Goal: Task Accomplishment & Management: Manage account settings

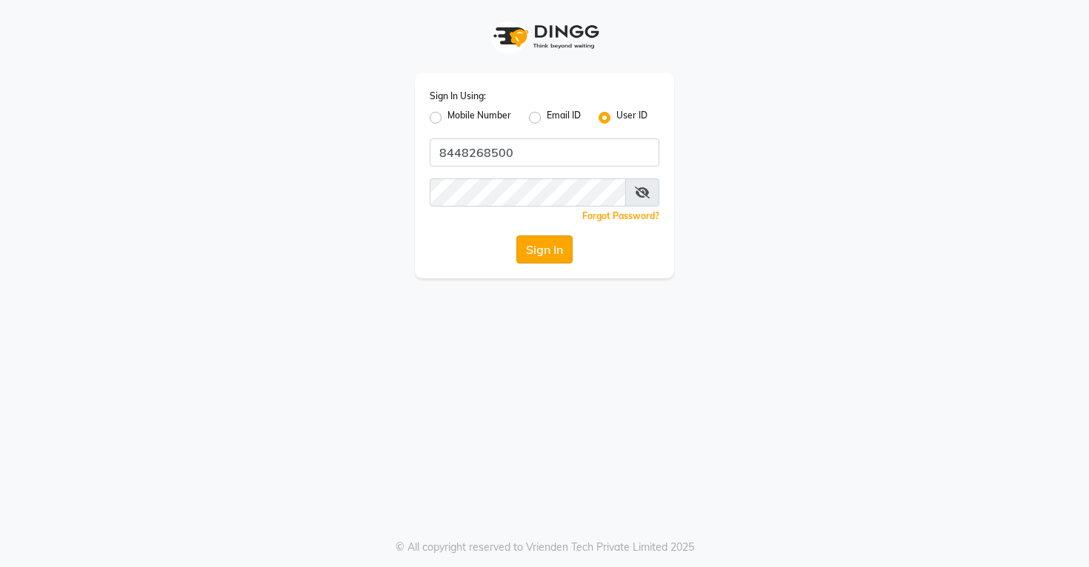
click at [535, 246] on button "Sign In" at bounding box center [544, 249] width 56 height 28
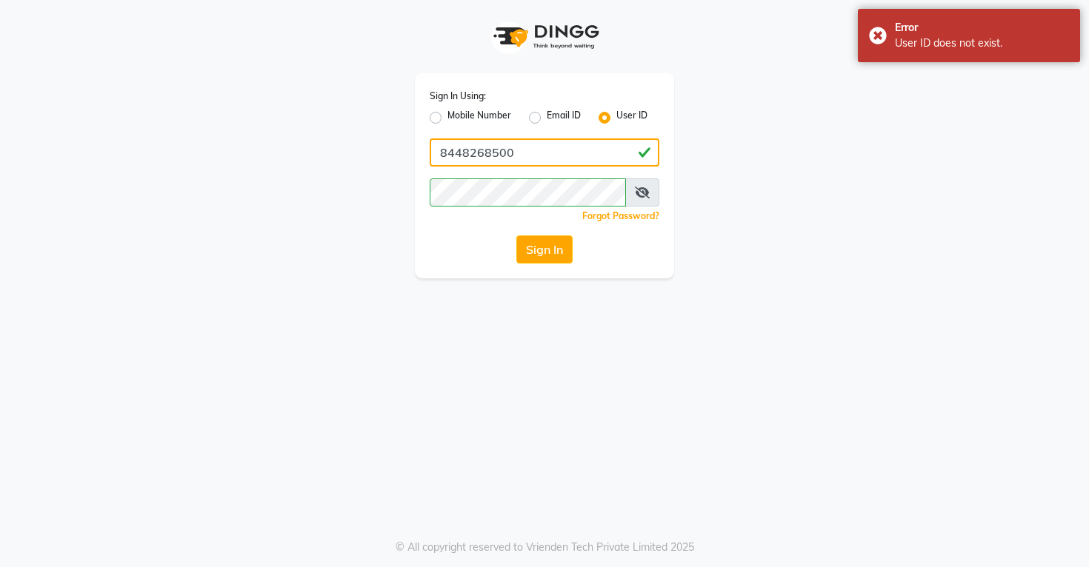
click at [524, 153] on input "8448268500" at bounding box center [545, 152] width 230 height 28
type input "8"
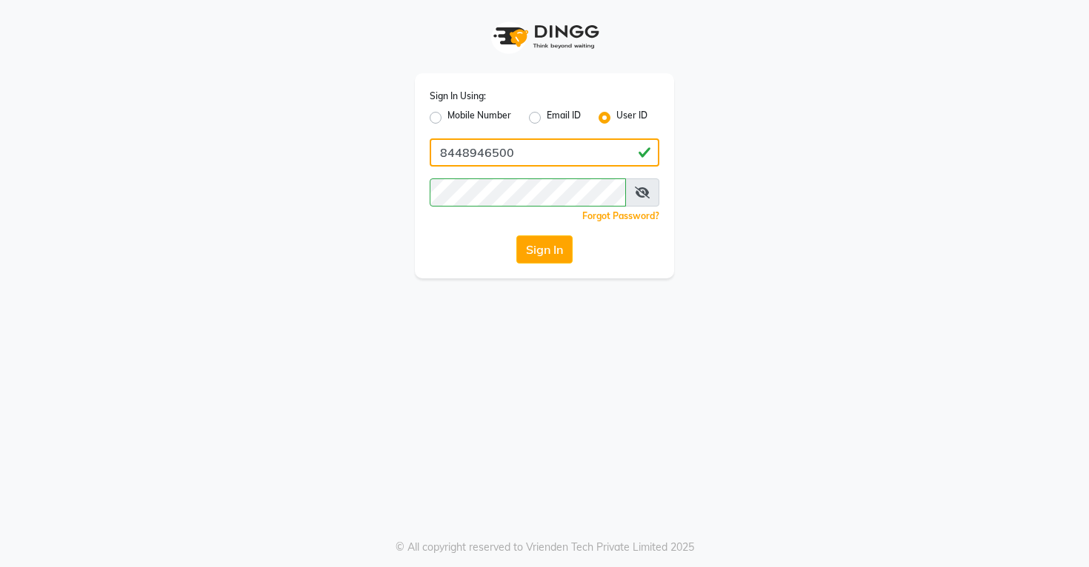
type input "8448946500"
click at [476, 246] on div "Sign In" at bounding box center [545, 249] width 230 height 28
click at [546, 241] on button "Sign In" at bounding box center [544, 249] width 56 height 28
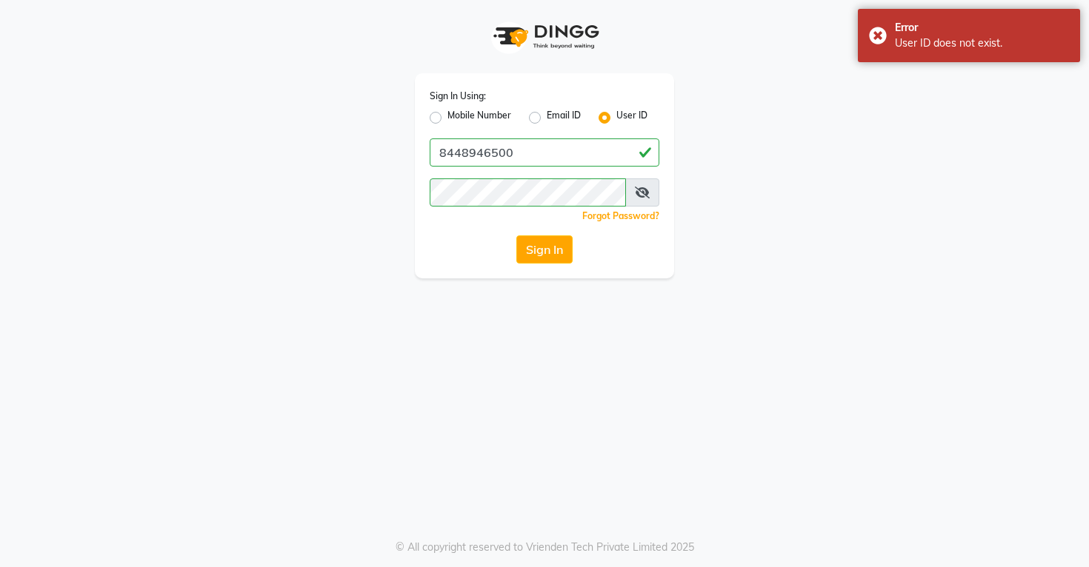
click at [547, 252] on button "Sign In" at bounding box center [544, 249] width 56 height 28
click at [447, 121] on label "Mobile Number" at bounding box center [479, 118] width 64 height 18
click at [447, 118] on input "Mobile Number" at bounding box center [452, 114] width 10 height 10
radio input "true"
radio input "false"
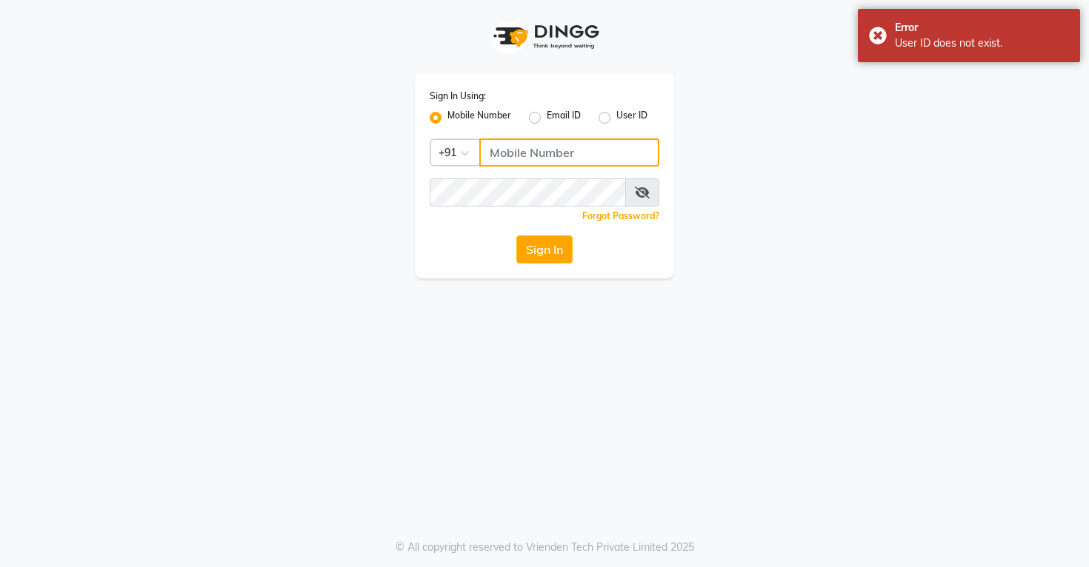
click at [521, 154] on input "Username" at bounding box center [569, 152] width 180 height 28
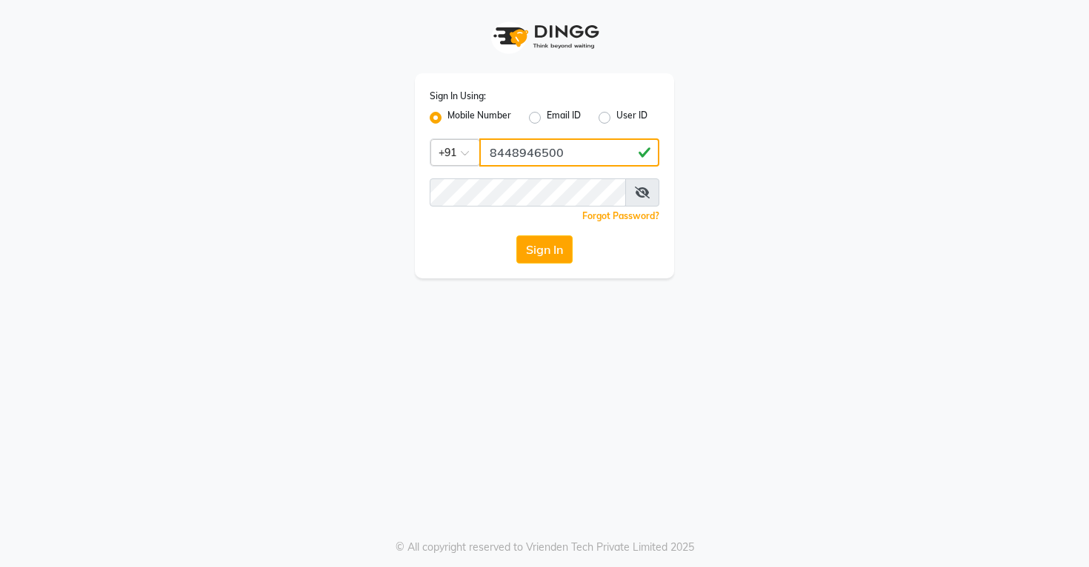
type input "8448946500"
click at [484, 238] on div "Sign In" at bounding box center [545, 249] width 230 height 28
click at [547, 248] on button "Sign In" at bounding box center [544, 249] width 56 height 28
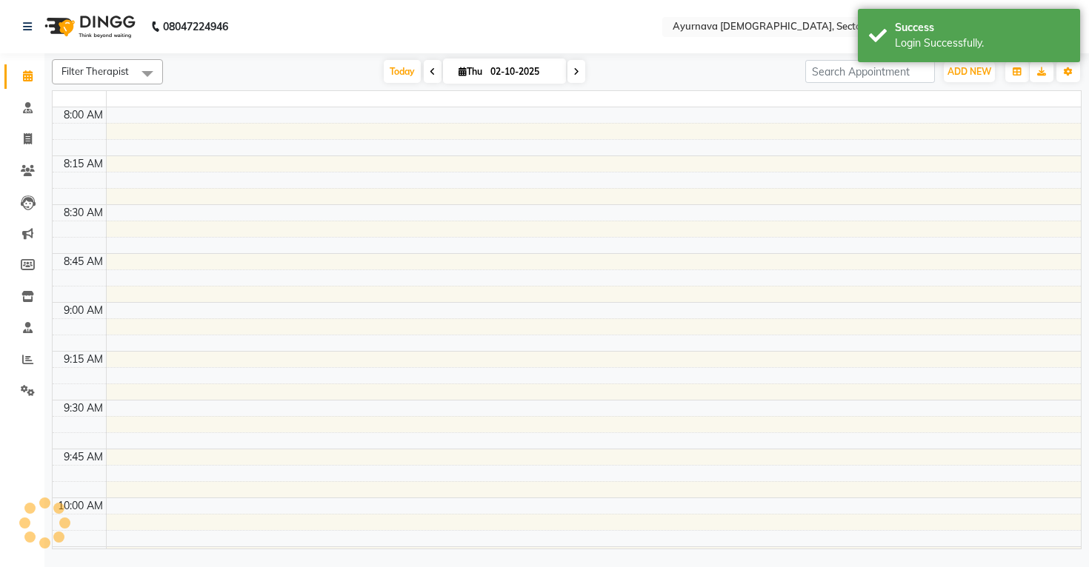
select select "en"
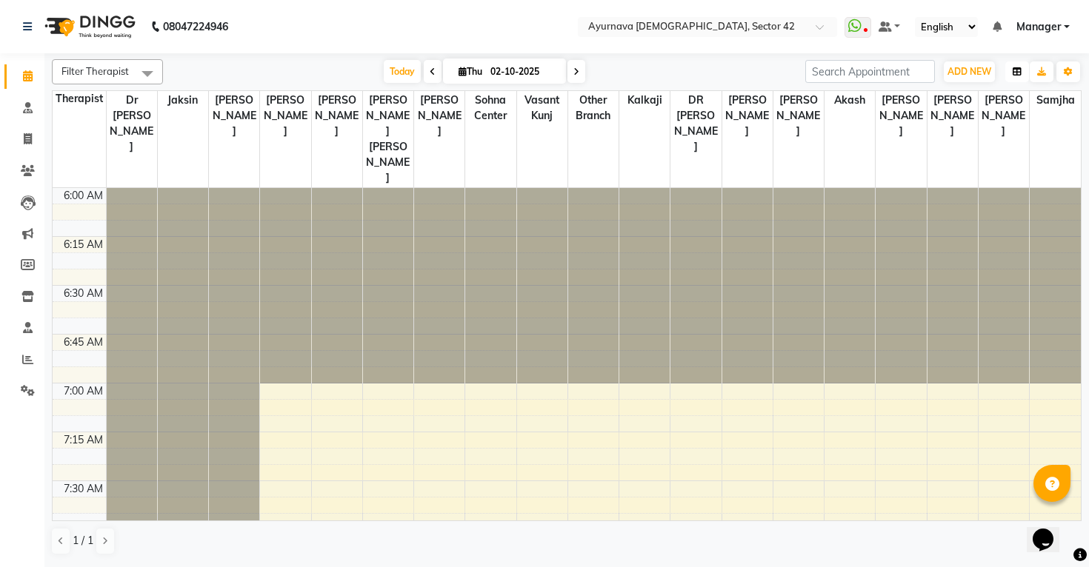
click at [1018, 70] on icon "button" at bounding box center [1016, 71] width 9 height 9
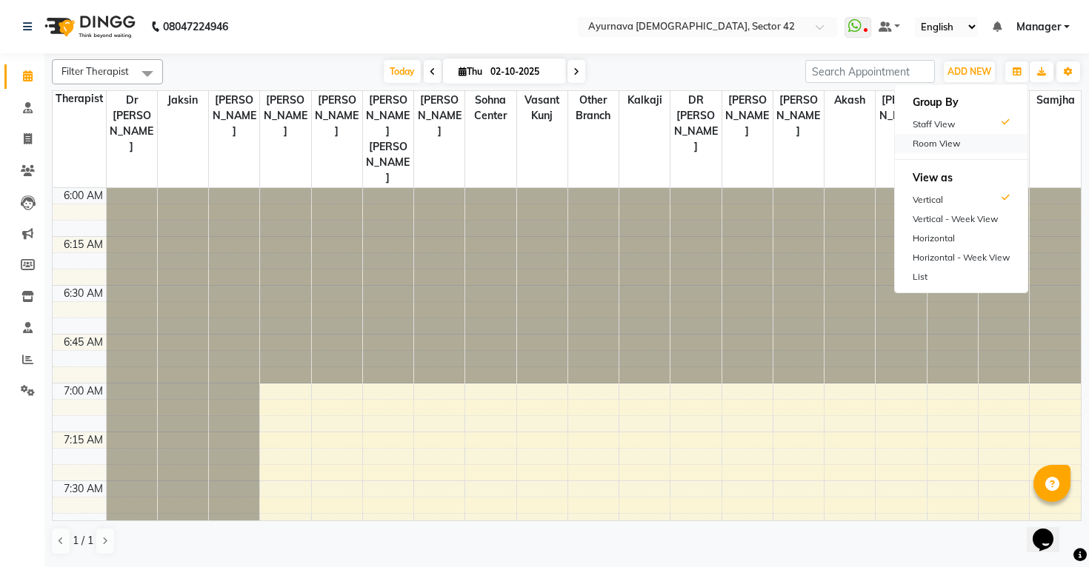
click at [964, 143] on div "Room View" at bounding box center [961, 143] width 133 height 19
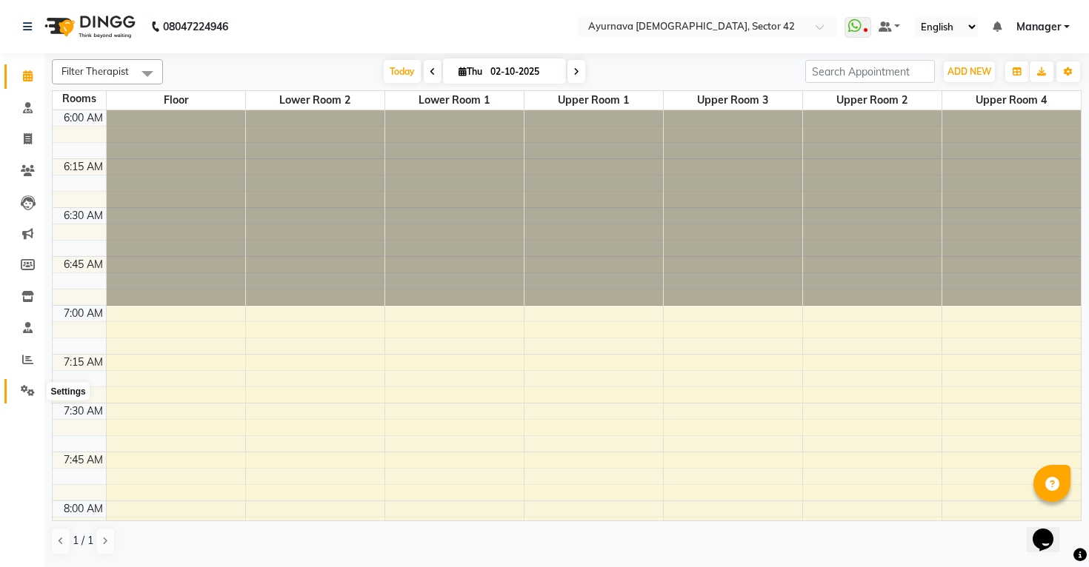
click at [30, 395] on icon at bounding box center [28, 390] width 14 height 11
